Goal: Transaction & Acquisition: Purchase product/service

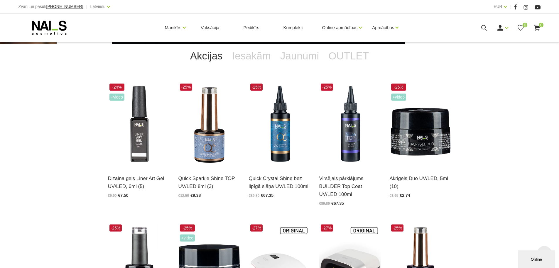
scroll to position [147, 0]
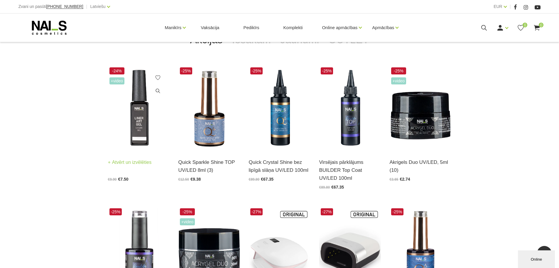
click at [136, 113] on img at bounding box center [139, 108] width 62 height 85
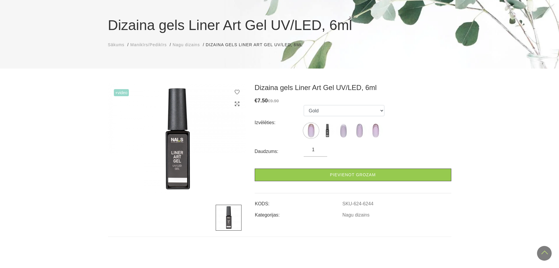
scroll to position [29, 0]
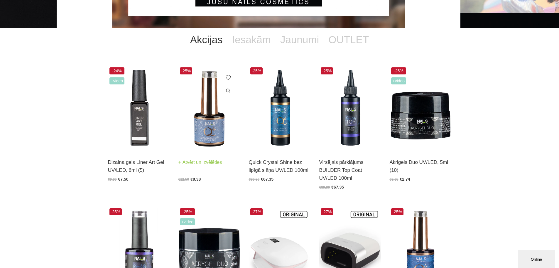
click at [210, 132] on img at bounding box center [210, 108] width 62 height 85
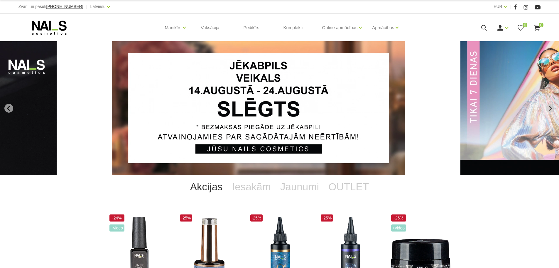
scroll to position [147, 0]
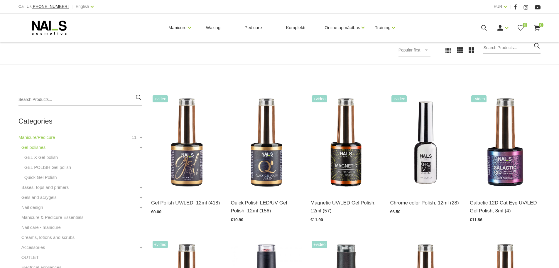
scroll to position [117, 0]
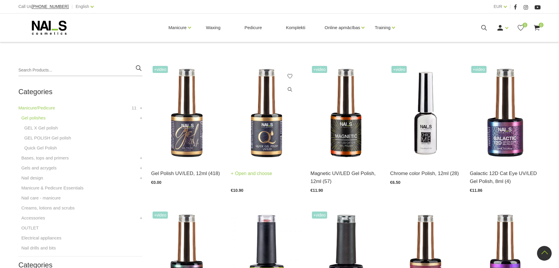
click at [272, 133] on img at bounding box center [266, 113] width 71 height 98
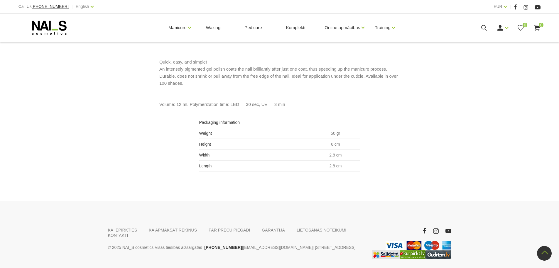
scroll to position [268, 0]
